Goal: Task Accomplishment & Management: Manage account settings

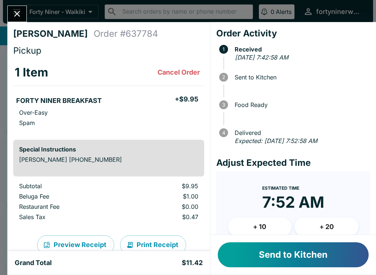
click at [296, 258] on button "Send to Kitchen" at bounding box center [293, 254] width 151 height 25
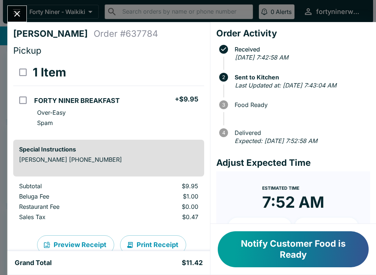
click at [23, 12] on button "Close" at bounding box center [17, 14] width 19 height 16
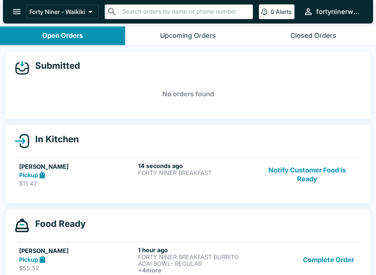
click at [224, 178] on div "14 seconds ago FORTY NINER BREAKFAST" at bounding box center [196, 174] width 116 height 25
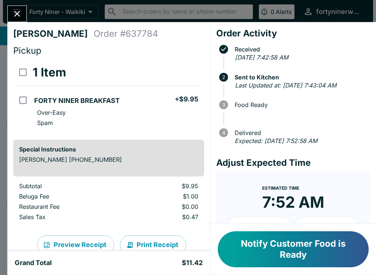
click at [20, 16] on icon "Close" at bounding box center [17, 14] width 10 height 10
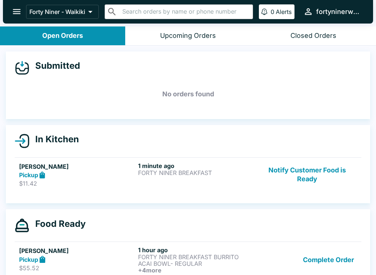
click at [304, 170] on button "Notify Customer Food is Ready" at bounding box center [307, 174] width 100 height 25
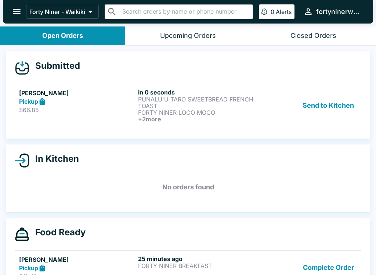
click at [76, 105] on div "Pickup" at bounding box center [77, 101] width 116 height 8
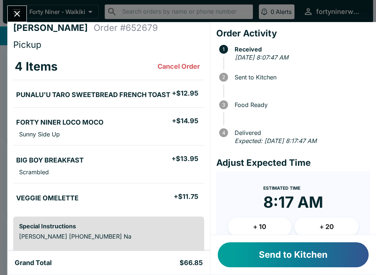
scroll to position [8, 0]
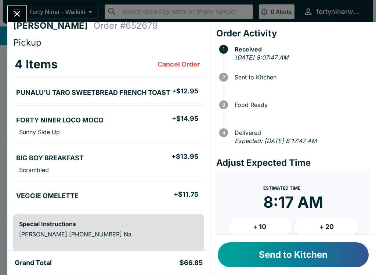
click at [321, 263] on button "Send to Kitchen" at bounding box center [293, 254] width 151 height 25
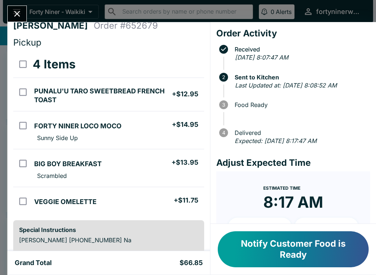
click at [18, 17] on icon "Close" at bounding box center [17, 14] width 10 height 10
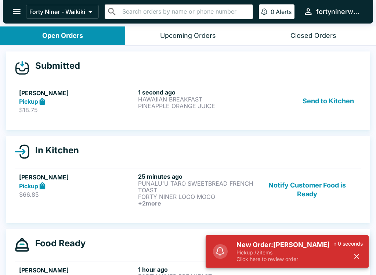
click at [254, 252] on p "Pickup / 2 items" at bounding box center [284, 252] width 96 height 7
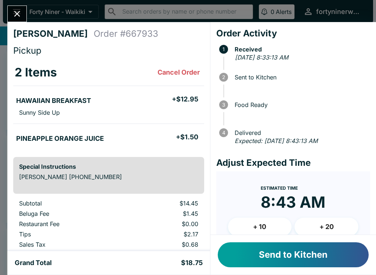
click at [308, 246] on button "Send to Kitchen" at bounding box center [293, 254] width 151 height 25
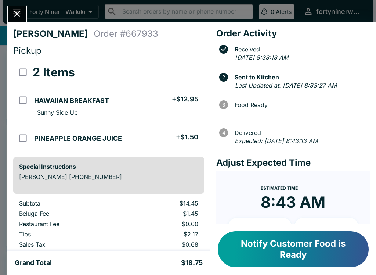
click at [22, 13] on icon "Close" at bounding box center [17, 14] width 10 height 10
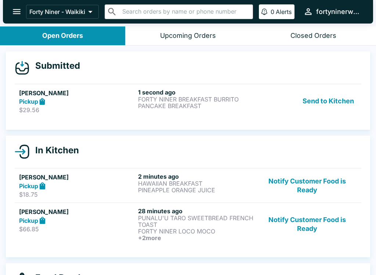
click at [280, 112] on div "Send to Kitchen" at bounding box center [307, 100] width 100 height 25
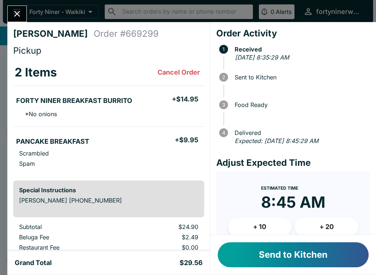
click at [319, 255] on button "Send to Kitchen" at bounding box center [293, 254] width 151 height 25
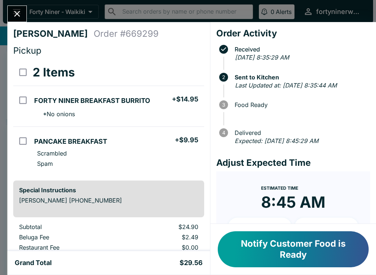
click at [26, 12] on button "Close" at bounding box center [17, 14] width 19 height 16
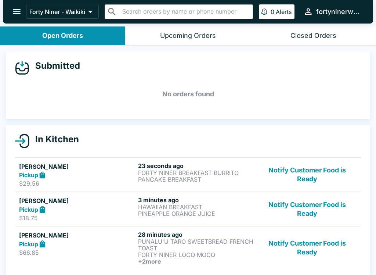
click at [301, 176] on button "Notify Customer Food is Ready" at bounding box center [307, 174] width 100 height 25
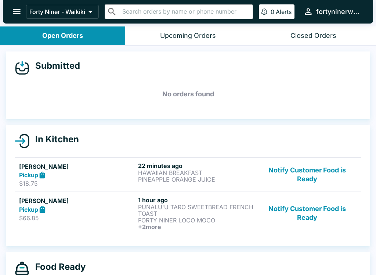
click at [315, 177] on button "Notify Customer Food is Ready" at bounding box center [307, 174] width 100 height 25
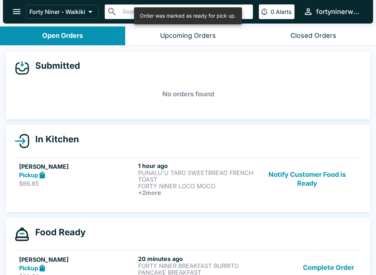
click at [311, 189] on button "Notify Customer Food is Ready" at bounding box center [307, 179] width 100 height 34
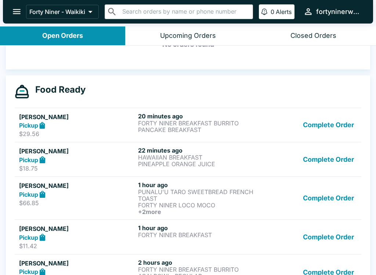
scroll to position [123, 0]
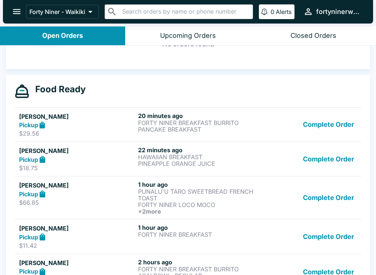
click at [325, 122] on button "Complete Order" at bounding box center [328, 124] width 57 height 25
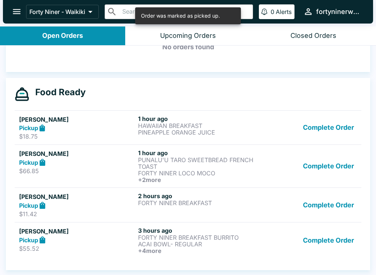
click at [329, 129] on button "Complete Order" at bounding box center [328, 127] width 57 height 25
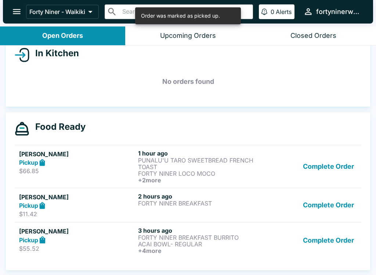
click at [337, 156] on button "Complete Order" at bounding box center [328, 166] width 57 height 34
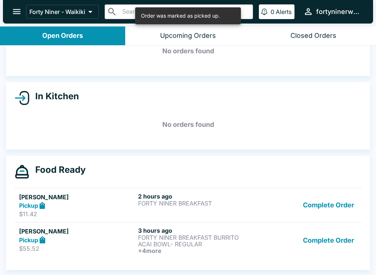
click at [345, 198] on button "Complete Order" at bounding box center [328, 204] width 57 height 25
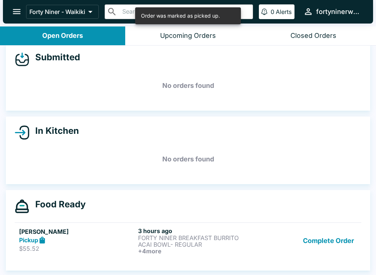
scroll to position [8, 0]
click at [333, 239] on button "Complete Order" at bounding box center [328, 240] width 57 height 27
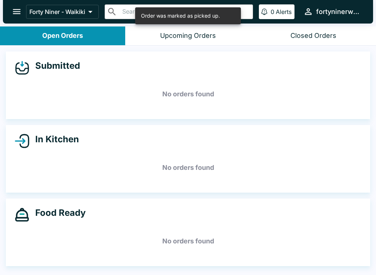
scroll to position [0, 0]
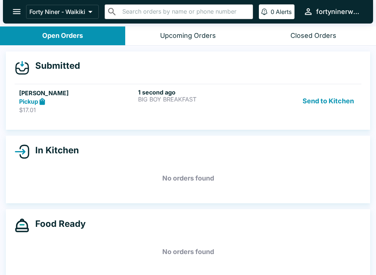
click at [243, 97] on p "BIG BOY BREAKFAST" at bounding box center [196, 99] width 116 height 7
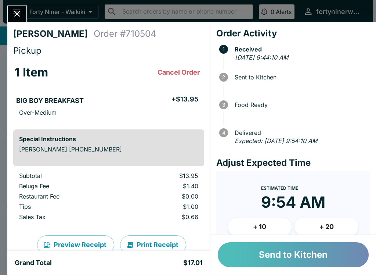
click at [311, 257] on button "Send to Kitchen" at bounding box center [293, 254] width 151 height 25
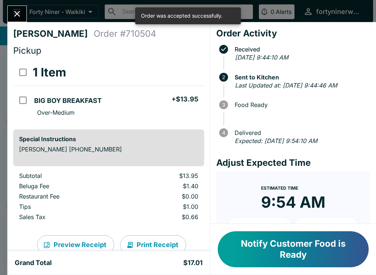
click at [20, 14] on icon "Close" at bounding box center [17, 14] width 10 height 10
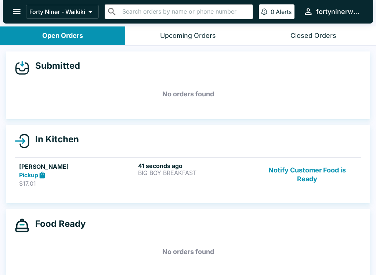
scroll to position [1, 0]
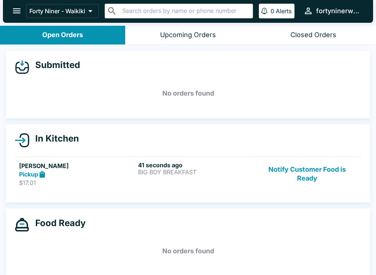
click at [20, 172] on strong "Pickup" at bounding box center [28, 173] width 19 height 7
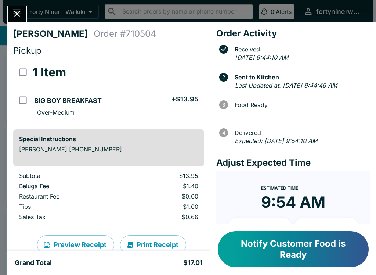
click at [18, 14] on icon "Close" at bounding box center [17, 14] width 10 height 10
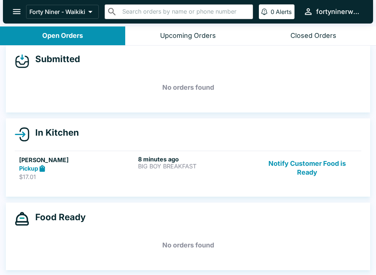
scroll to position [7, 0]
click at [71, 176] on p "$17.01" at bounding box center [77, 176] width 116 height 7
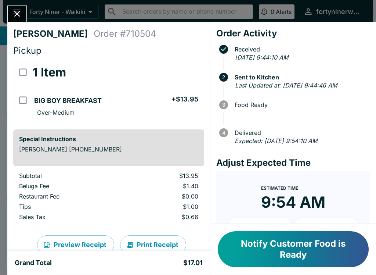
click at [23, 14] on button "Close" at bounding box center [17, 14] width 19 height 16
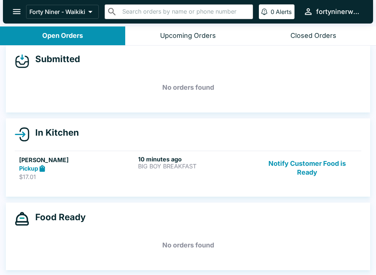
click at [308, 162] on button "Notify Customer Food is Ready" at bounding box center [307, 167] width 100 height 25
